Goal: Information Seeking & Learning: Stay updated

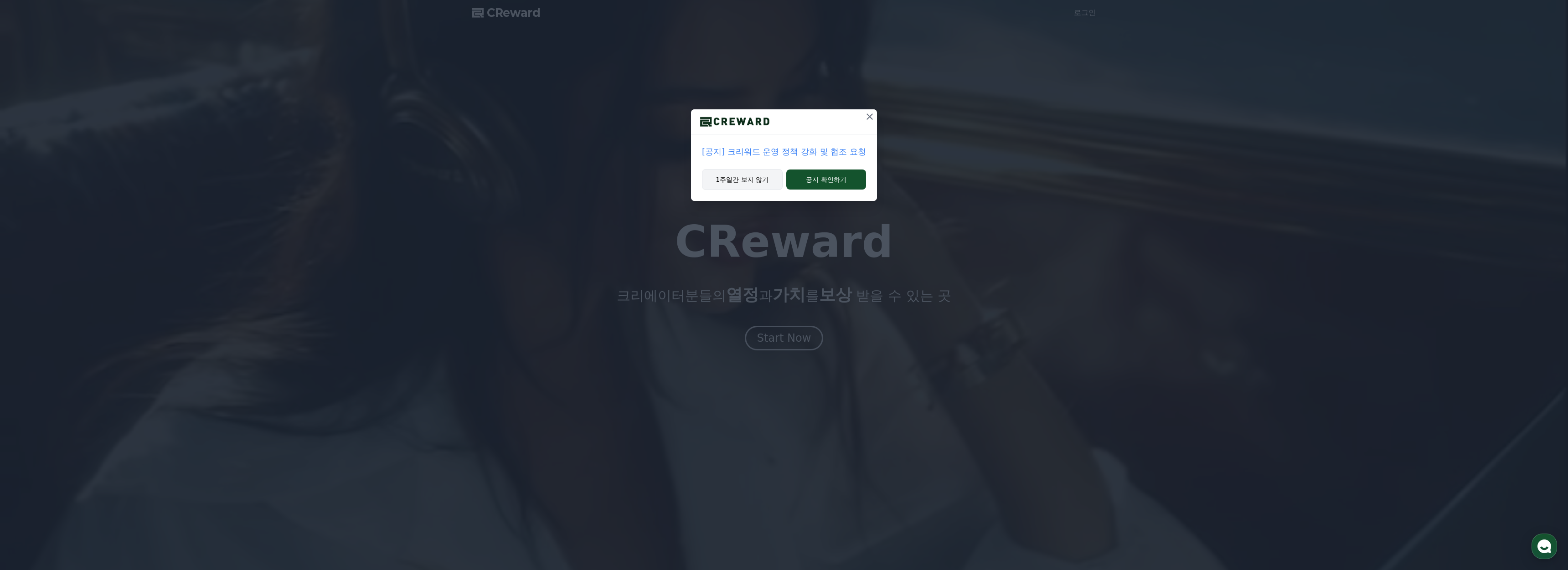
click at [757, 180] on button "1주일간 보지 않기" at bounding box center [742, 179] width 81 height 21
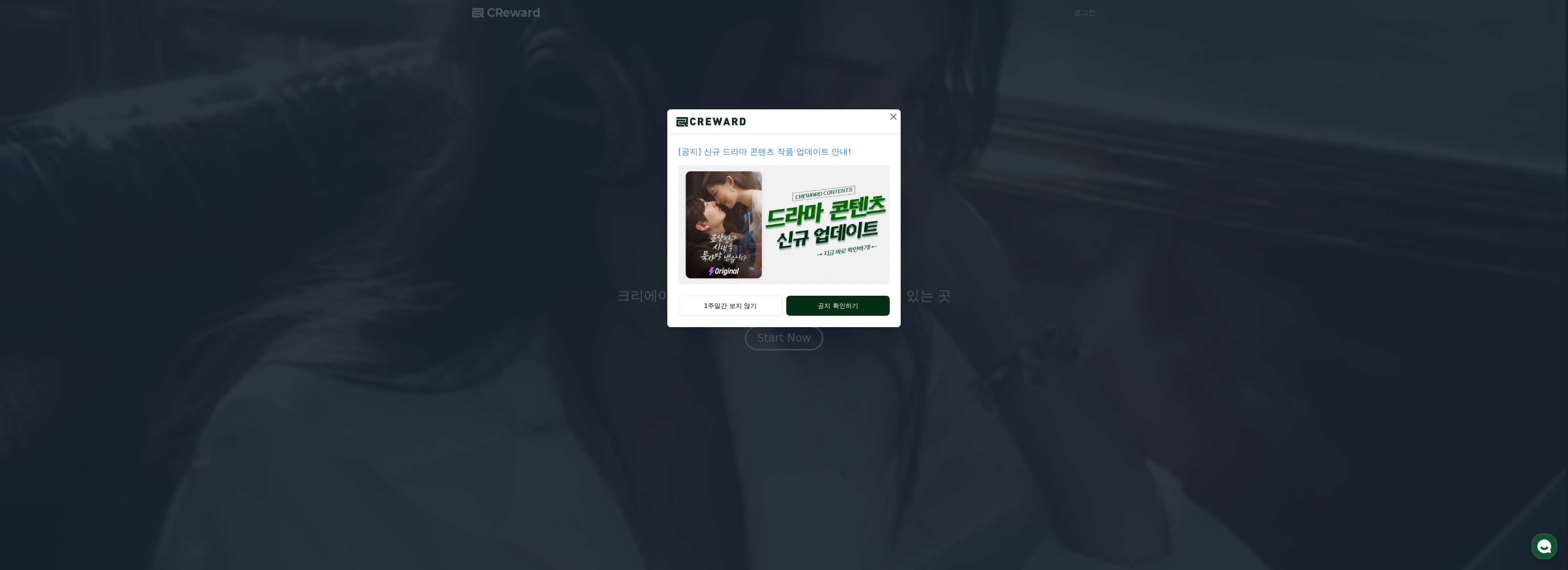
click at [819, 308] on button "공지 확인하기" at bounding box center [838, 305] width 103 height 20
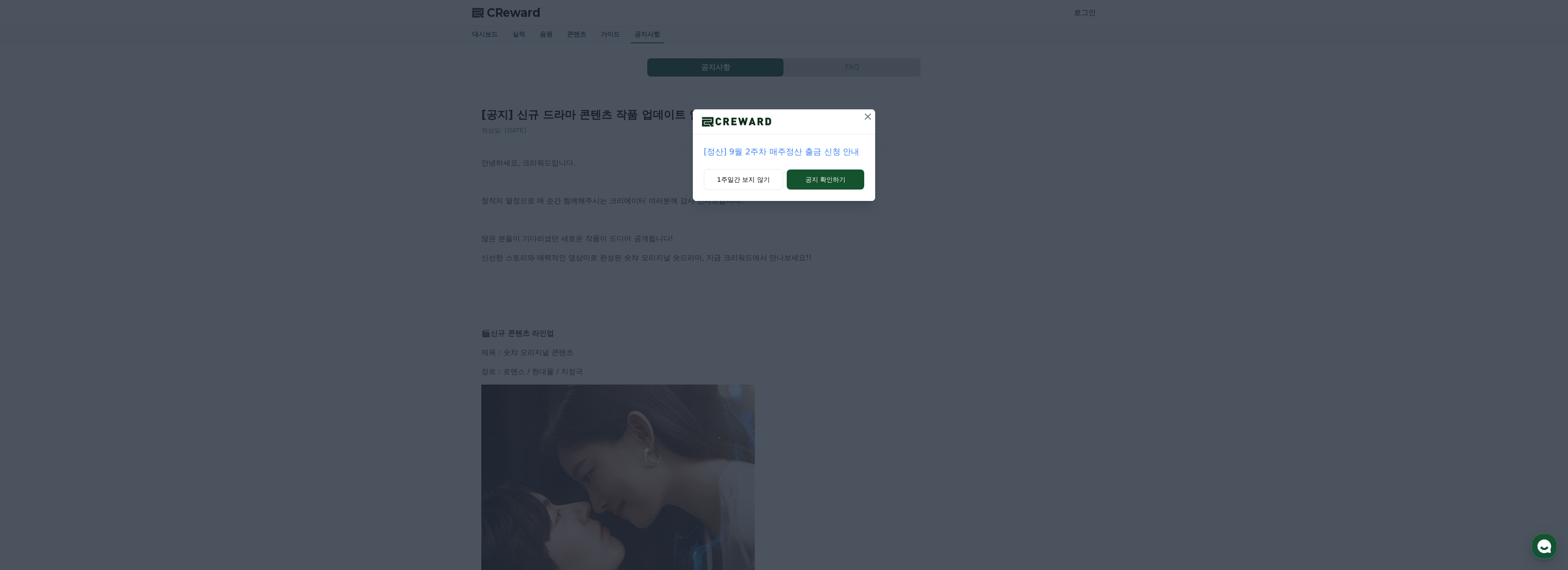
click at [864, 119] on icon at bounding box center [868, 117] width 11 height 11
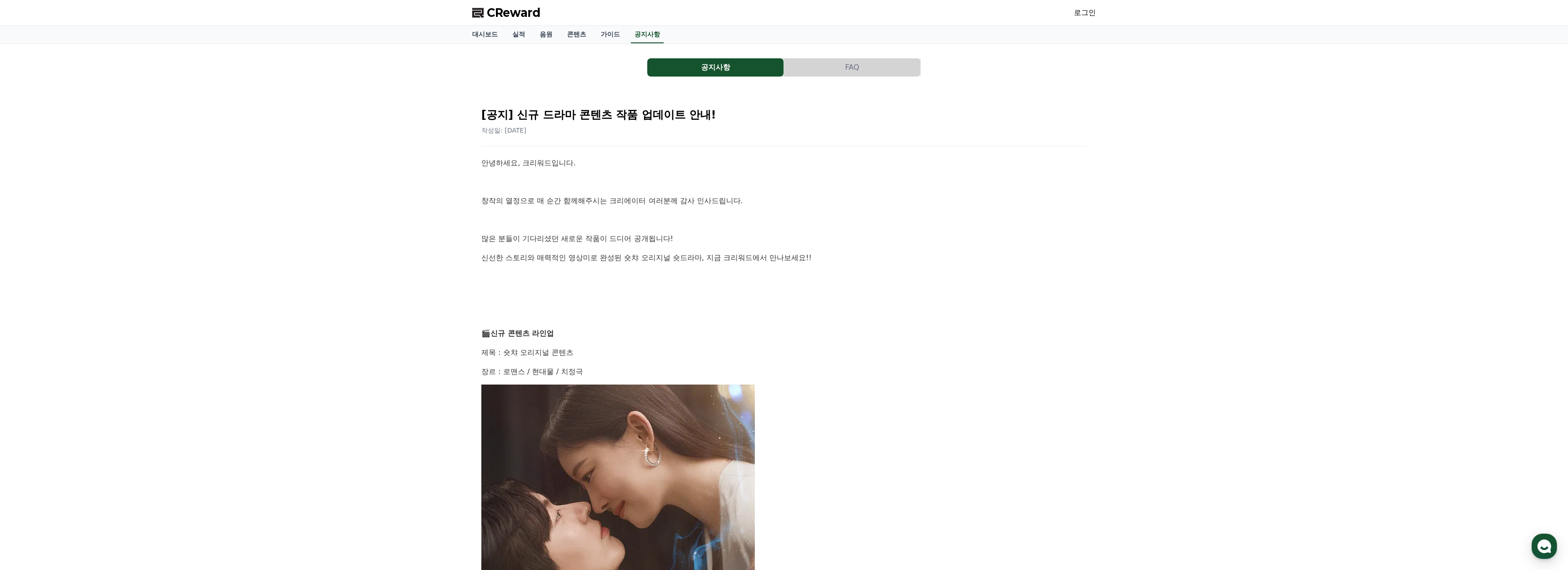
drag, startPoint x: 825, startPoint y: 71, endPoint x: 786, endPoint y: 70, distance: 39.0
click at [825, 71] on button "FAQ" at bounding box center [852, 68] width 136 height 18
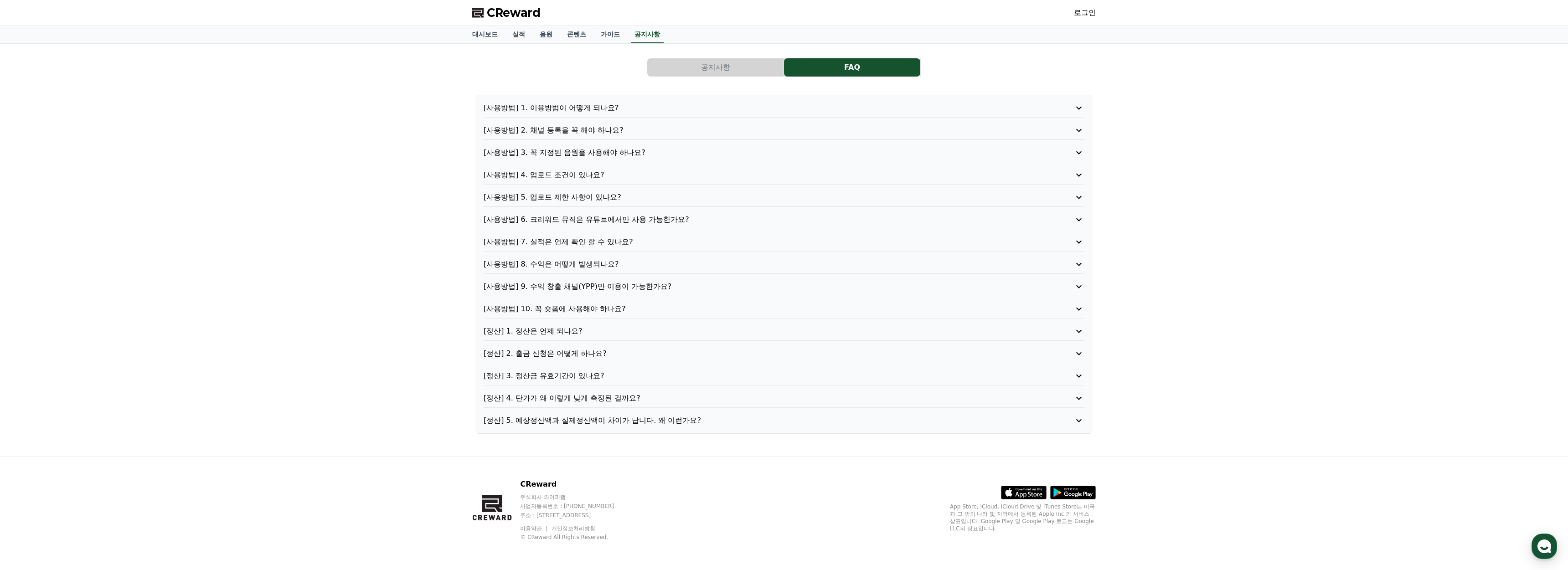
click at [721, 64] on button "공지사항" at bounding box center [715, 68] width 136 height 18
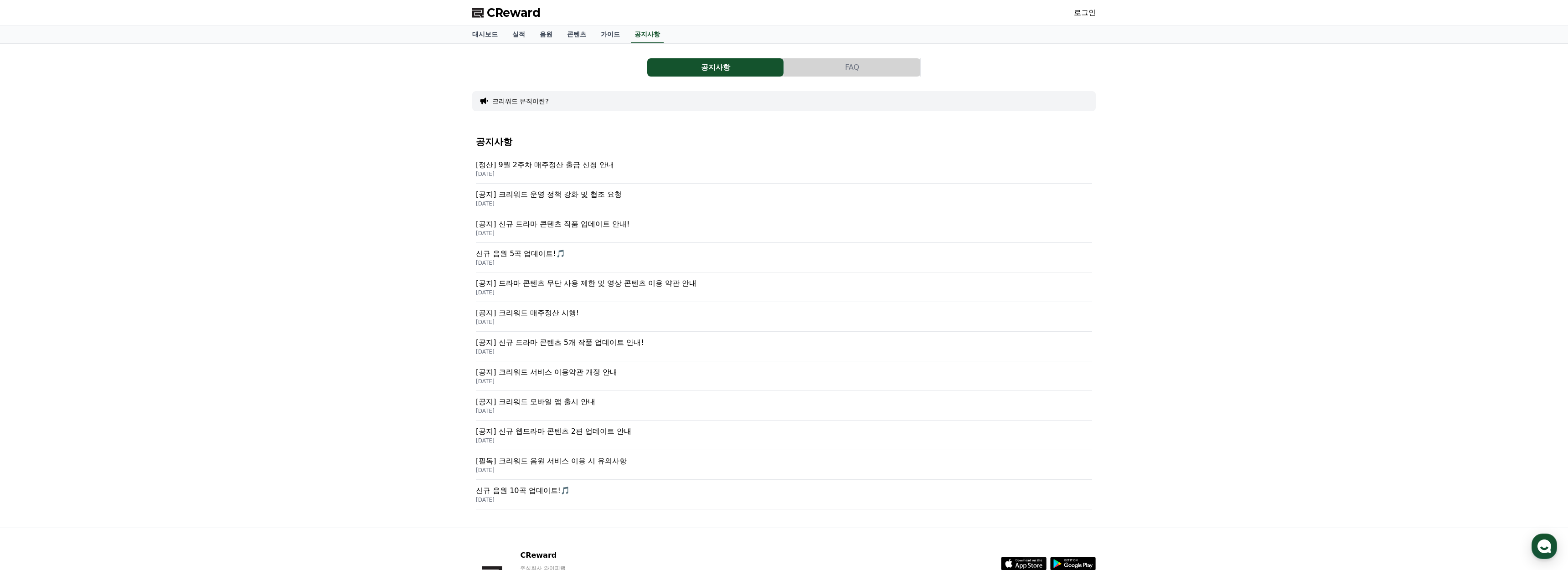
click at [590, 200] on p "2025-09-15" at bounding box center [784, 204] width 616 height 7
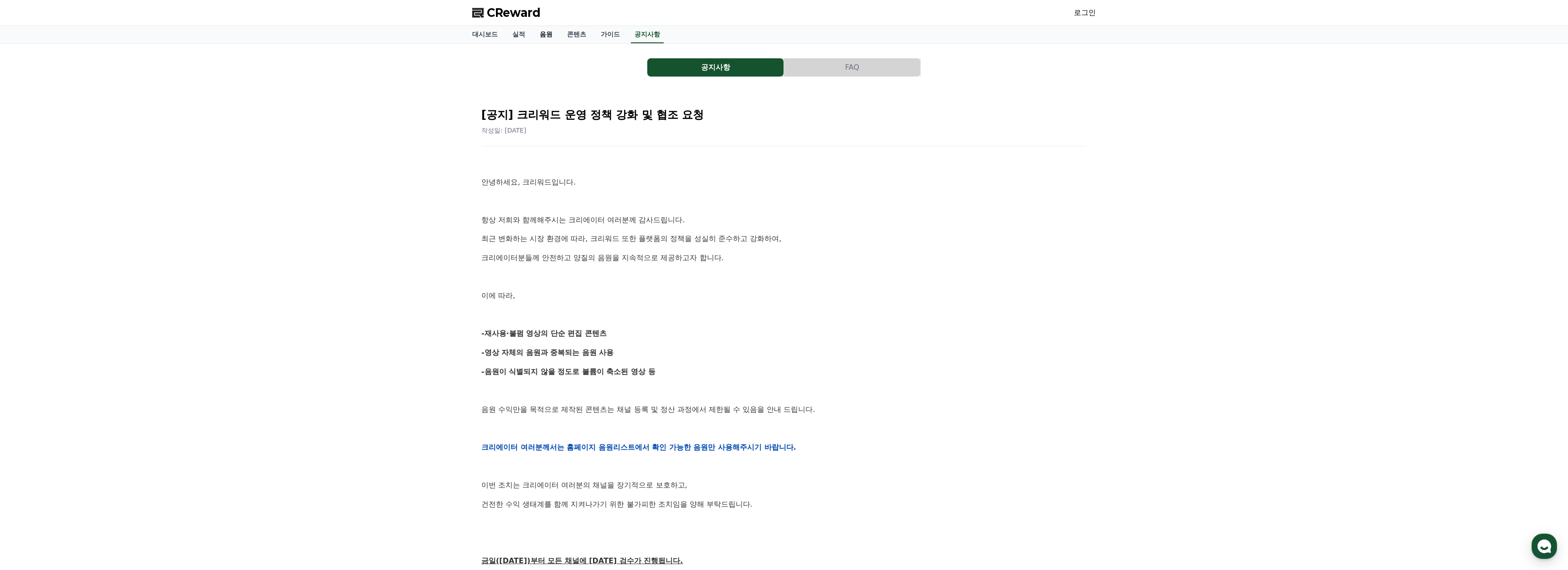
click at [539, 33] on link "음원" at bounding box center [546, 35] width 27 height 17
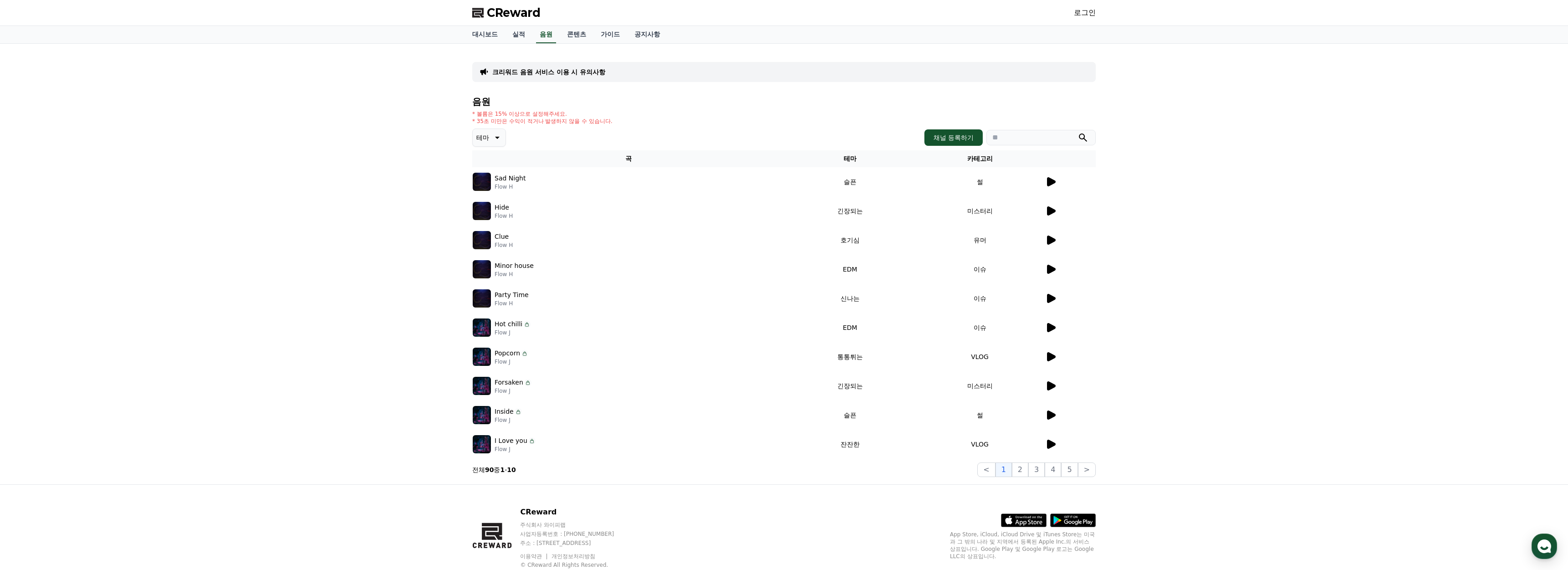
click at [483, 137] on p "테마" at bounding box center [483, 137] width 13 height 13
click at [639, 141] on div "테마 테마 전체 환상적인 호기심 어두운 밝은 통통튀는 신나는 반전 웅장한 드라마틱 즐거움 분위기있는 EDM 그루브 슬픈 잔잔한 귀여운 감동적인…" at bounding box center [784, 137] width 623 height 18
click at [516, 38] on link "실적" at bounding box center [519, 35] width 27 height 17
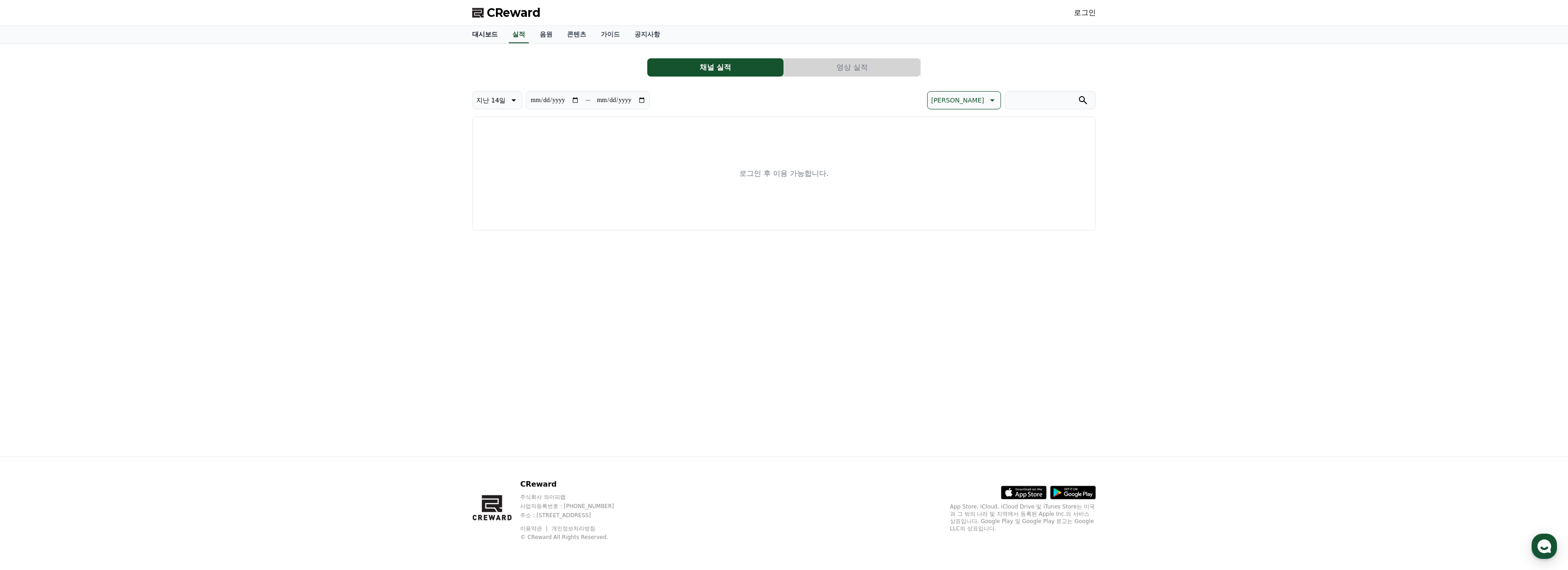
click at [486, 34] on link "대시보드" at bounding box center [485, 35] width 40 height 17
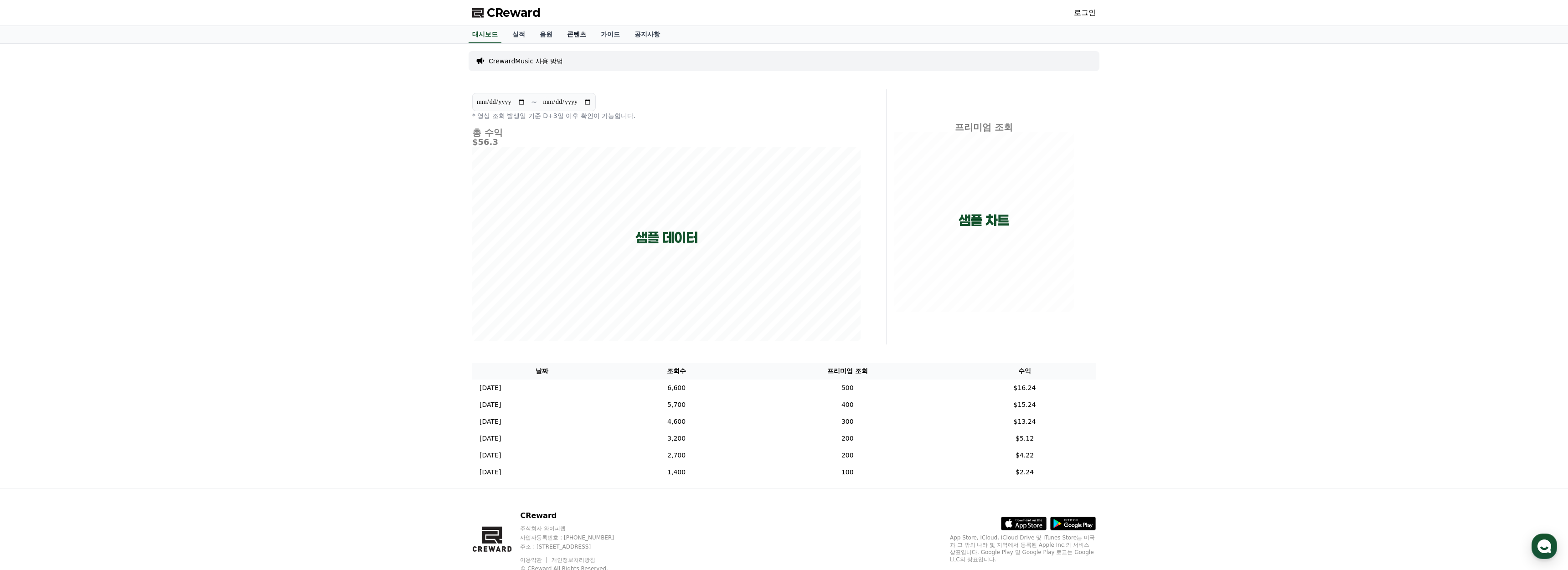
click at [560, 36] on link "콘텐츠" at bounding box center [576, 35] width 33 height 17
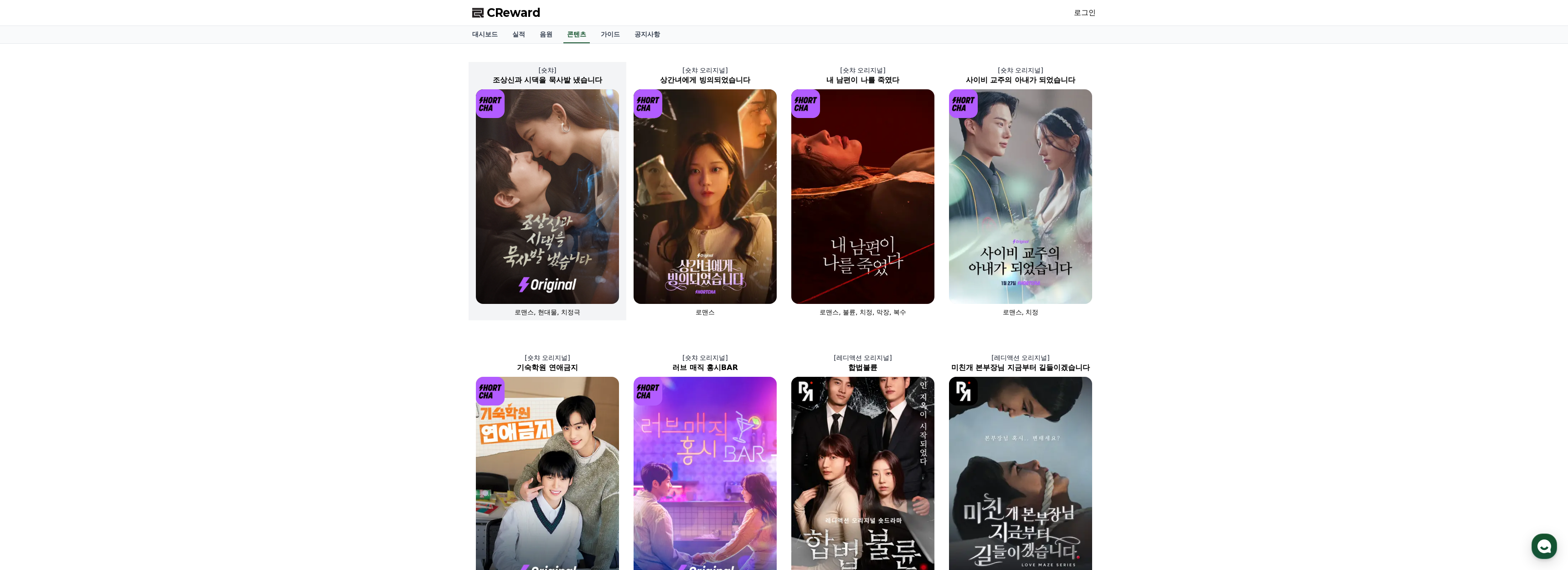
click at [558, 235] on img at bounding box center [547, 196] width 143 height 215
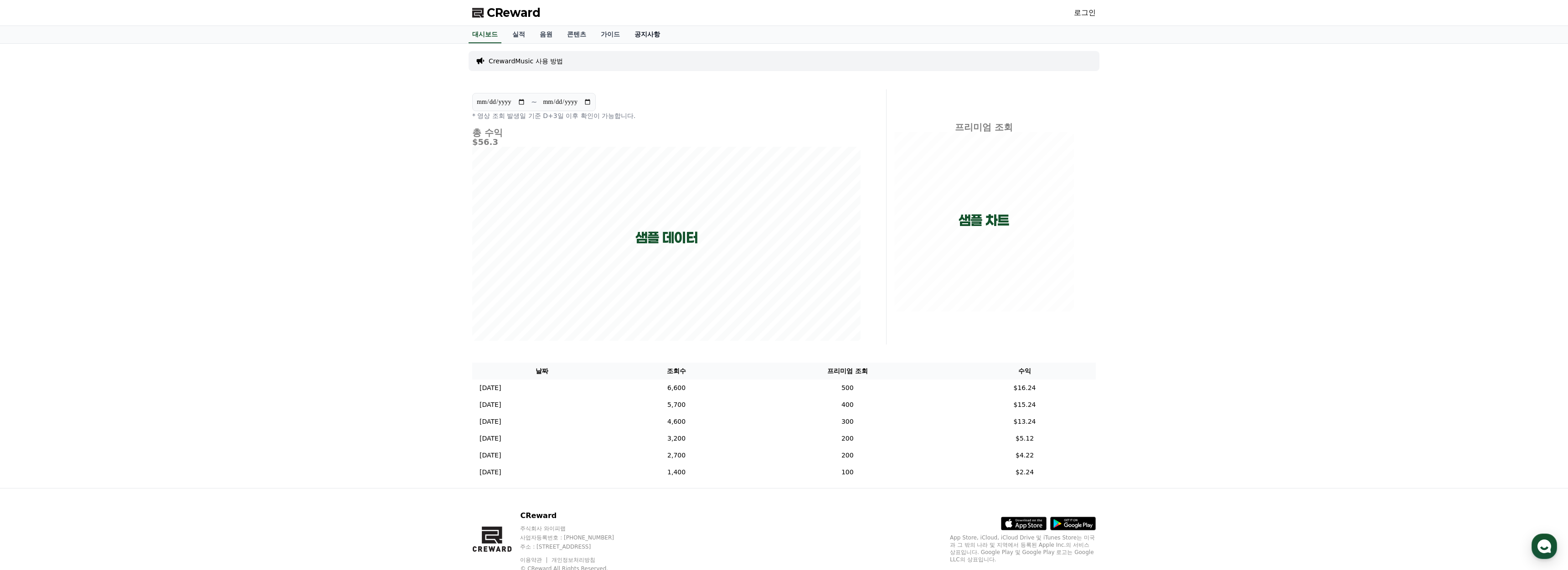
click at [630, 35] on link "공지사항" at bounding box center [647, 35] width 40 height 17
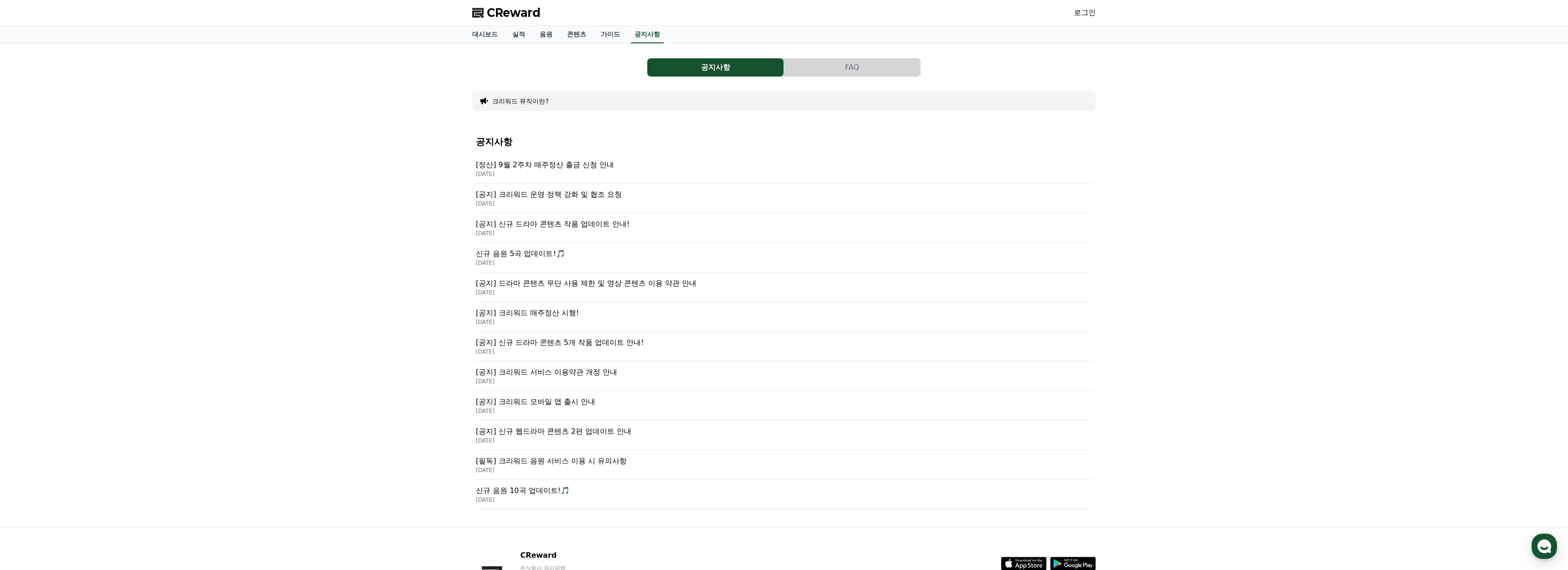
click at [610, 228] on p "[공지] 신규 드라마 콘텐츠 작품 업데이트 안내!" at bounding box center [784, 224] width 616 height 11
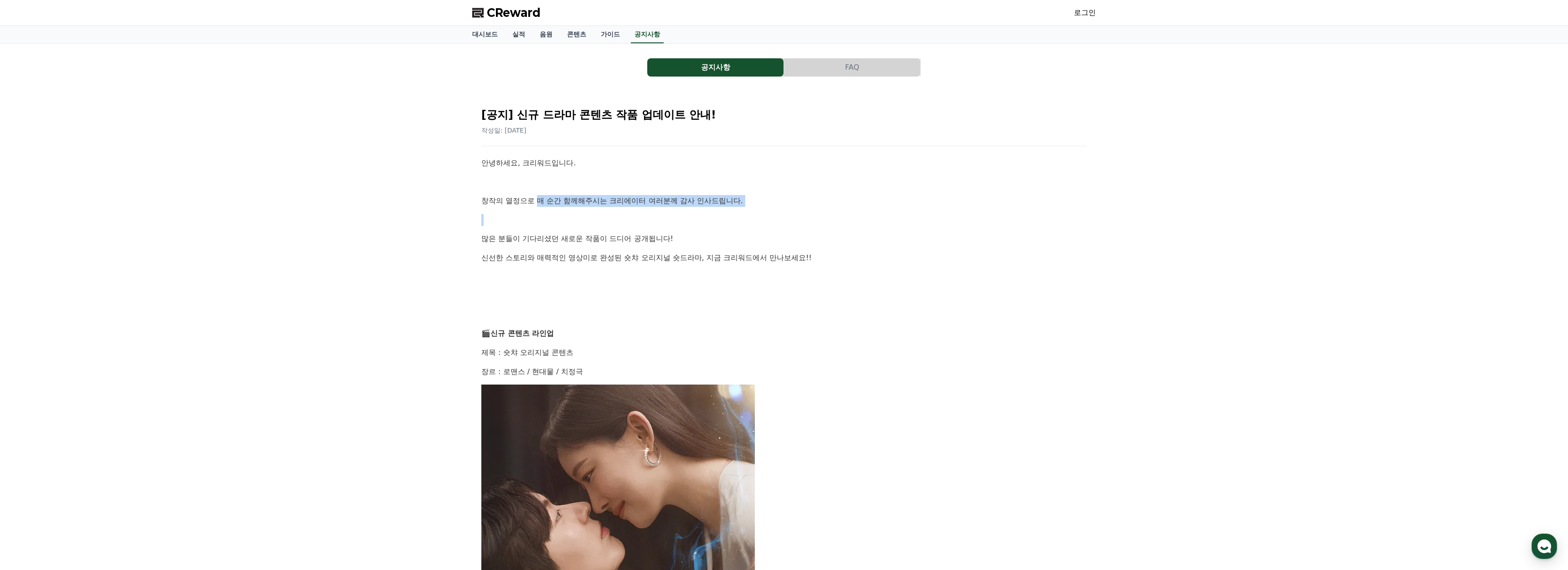
drag, startPoint x: 530, startPoint y: 203, endPoint x: 676, endPoint y: 207, distance: 146.1
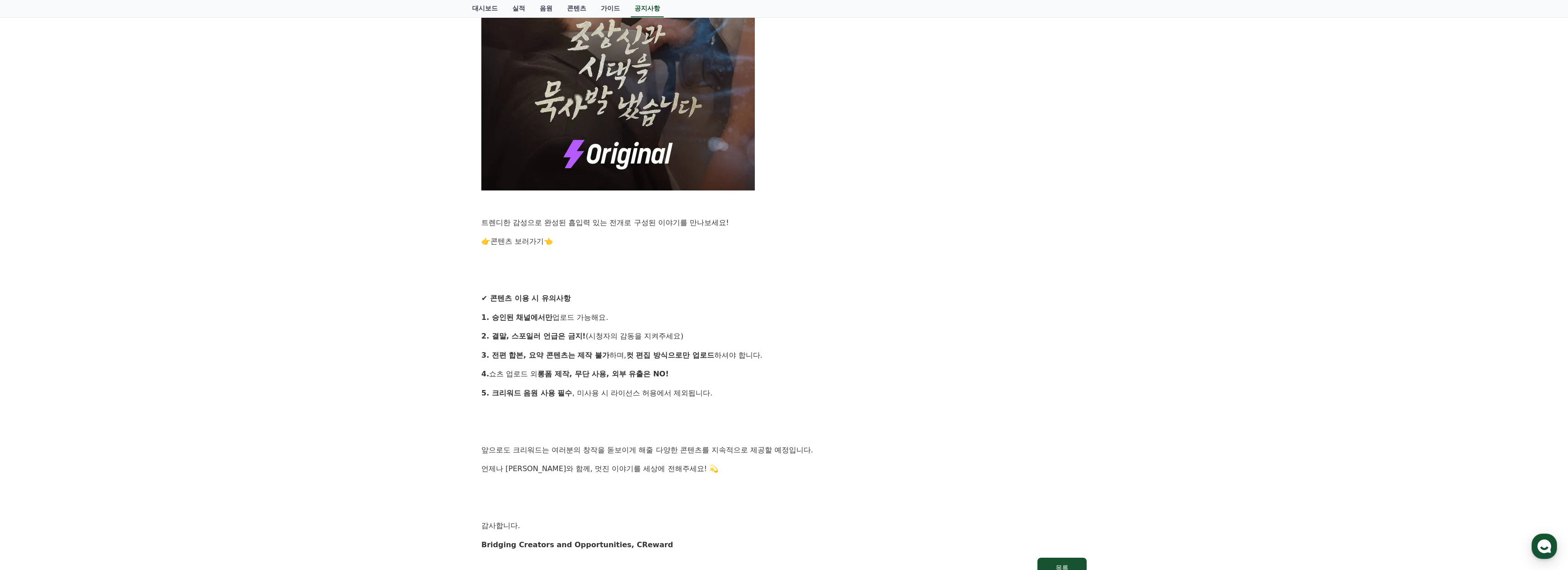
scroll to position [608, 0]
